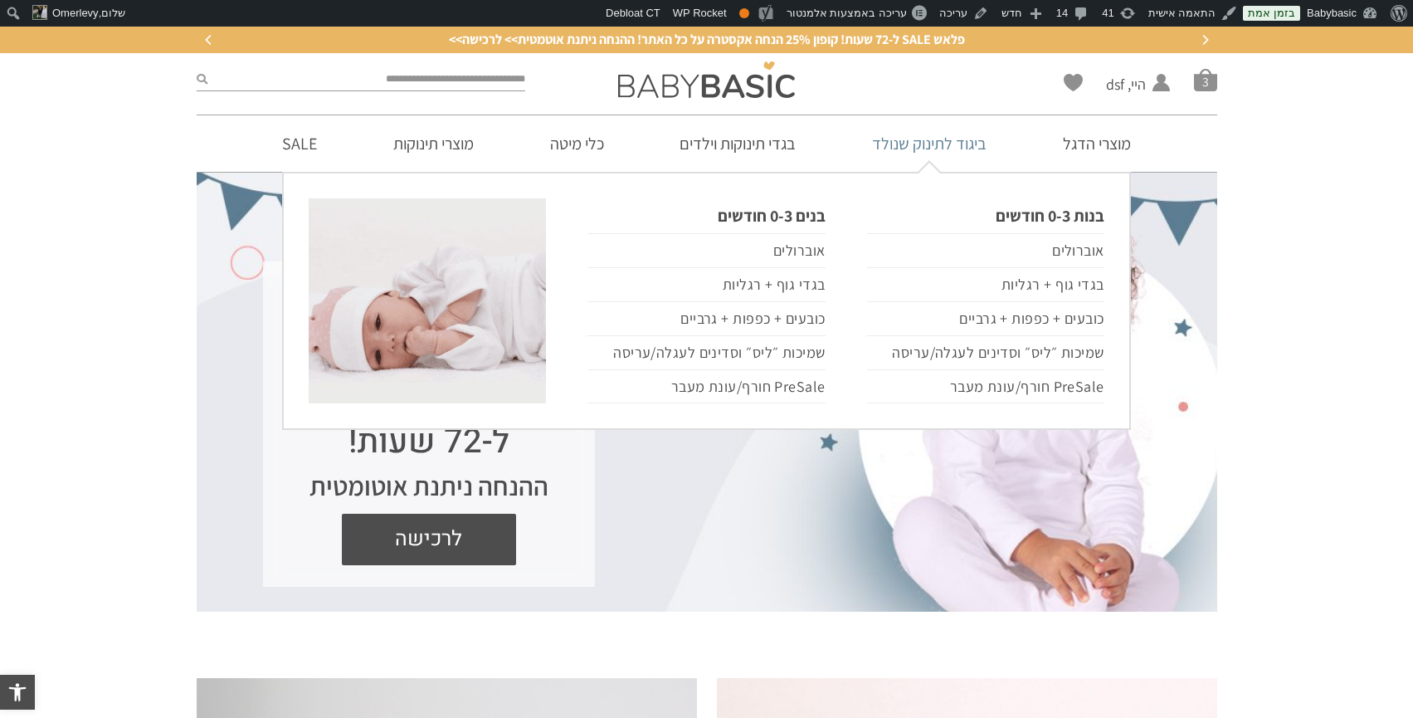
click at [957, 148] on link "ביגוד לתינוק שנולד" at bounding box center [929, 143] width 164 height 56
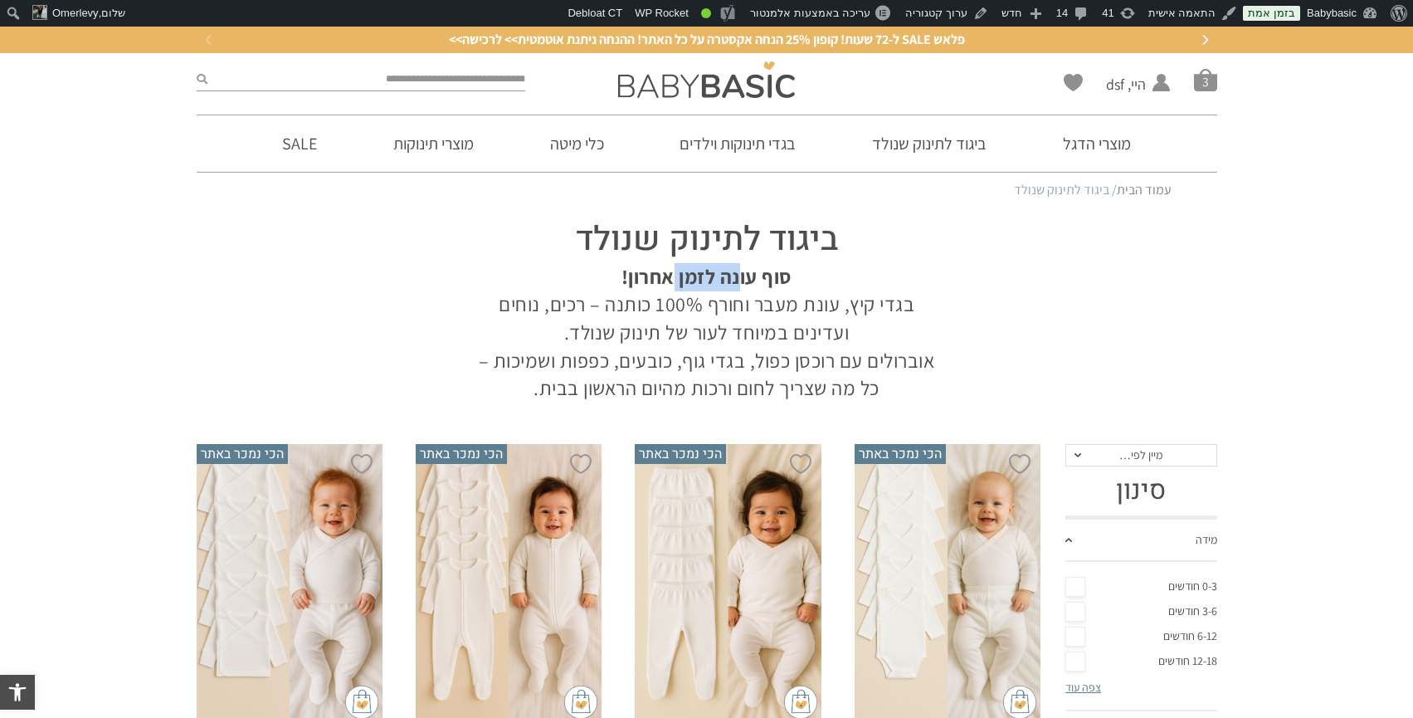
drag, startPoint x: 672, startPoint y: 271, endPoint x: 739, endPoint y: 271, distance: 67.2
click at [740, 271] on strong "סוף עונה לזמן אחרון!" at bounding box center [707, 276] width 171 height 27
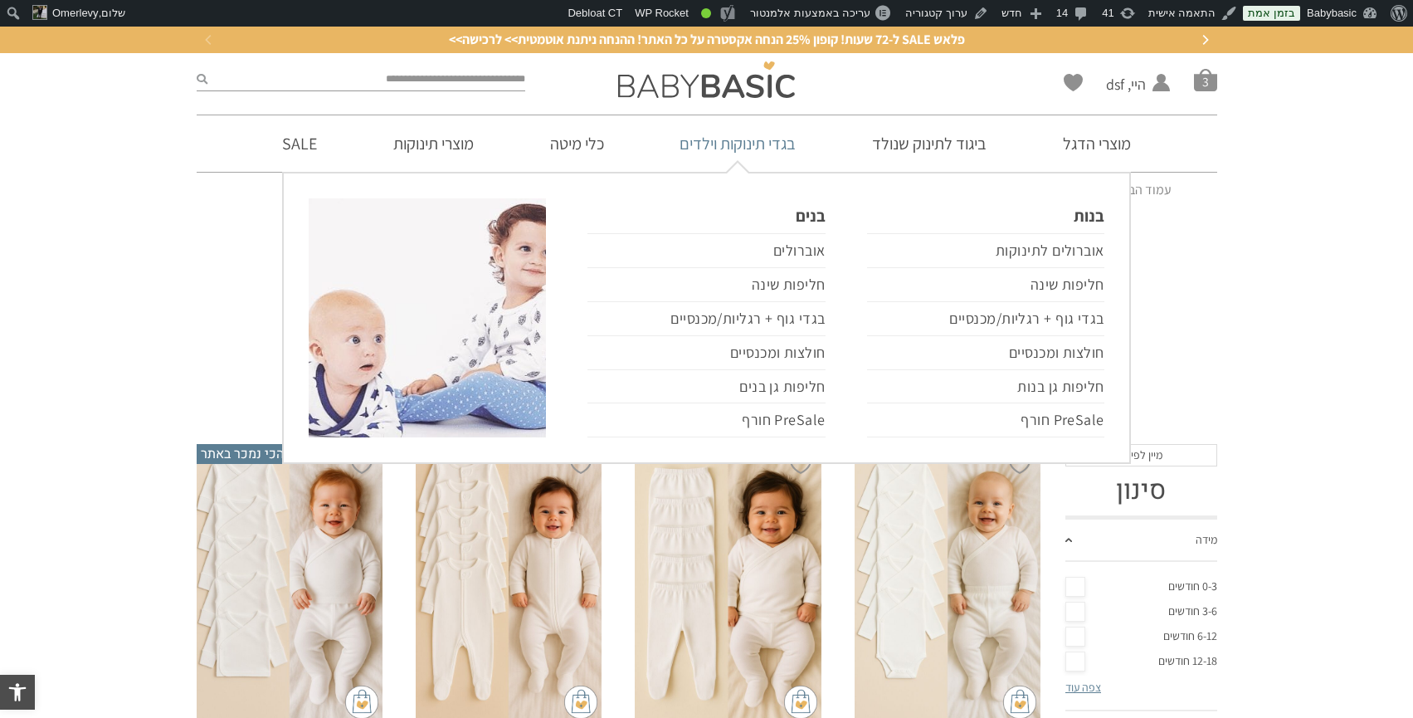
click at [771, 151] on link "בגדי תינוקות וילדים" at bounding box center [738, 143] width 166 height 56
